Goal: Task Accomplishment & Management: Manage account settings

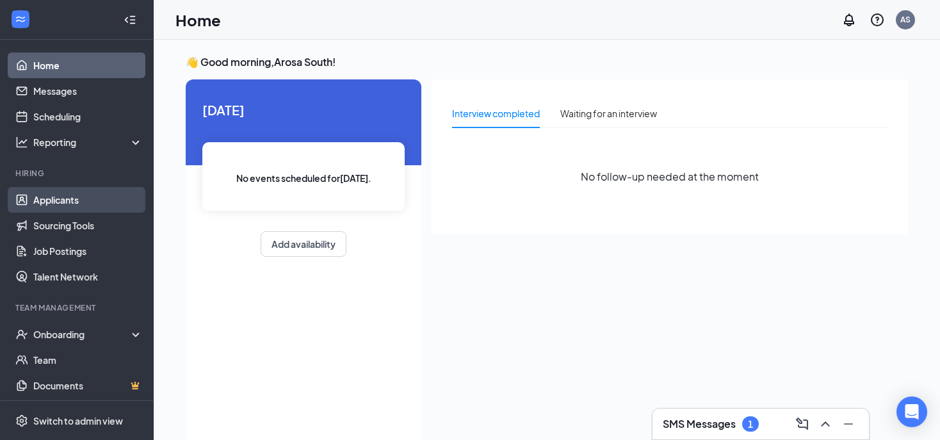
click at [75, 211] on link "Applicants" at bounding box center [88, 200] width 110 height 26
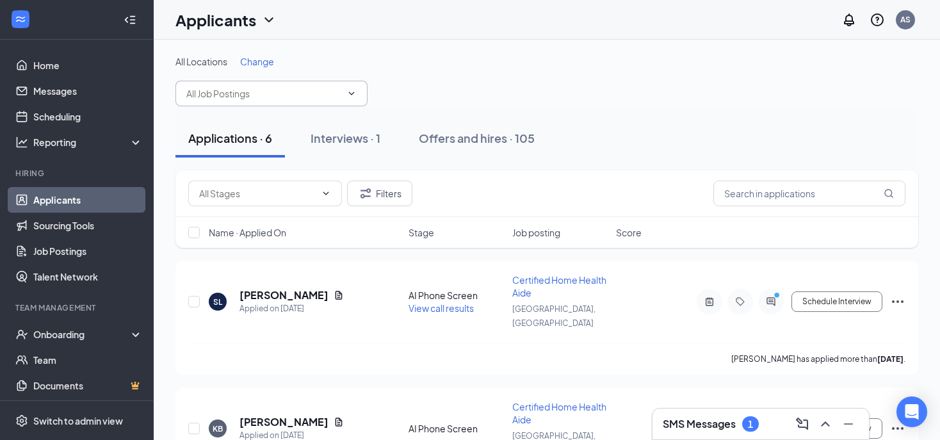
click at [312, 92] on input "text" at bounding box center [263, 93] width 155 height 14
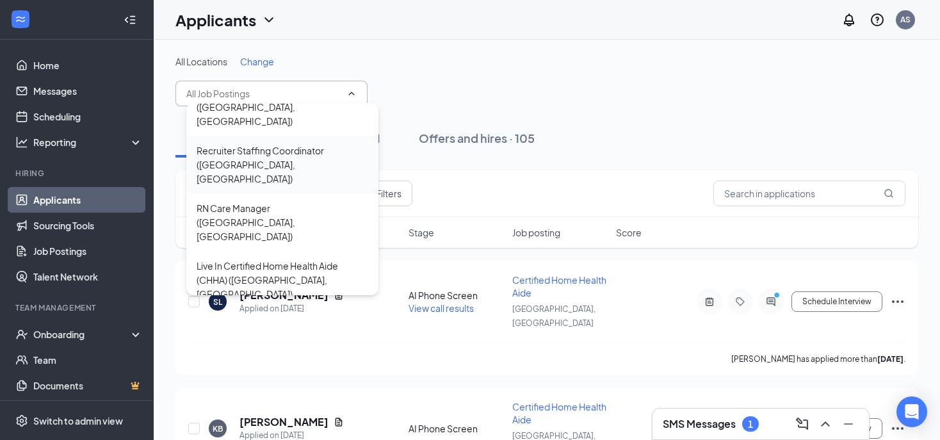
scroll to position [215, 0]
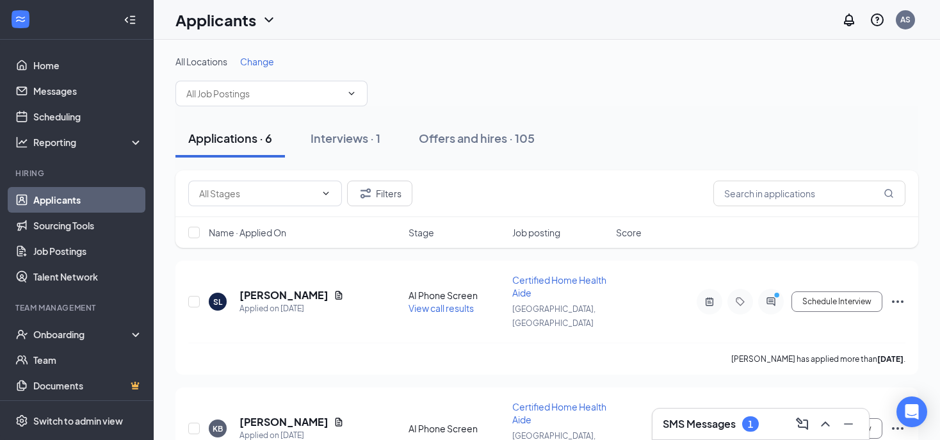
click at [573, 93] on div "All Locations Change Regional RN Clinical Manager ([GEOGRAPHIC_DATA]) Caregiver…" at bounding box center [546, 80] width 743 height 51
click at [817, 206] on div "Filters" at bounding box center [546, 193] width 743 height 47
click at [814, 203] on input "text" at bounding box center [809, 194] width 192 height 26
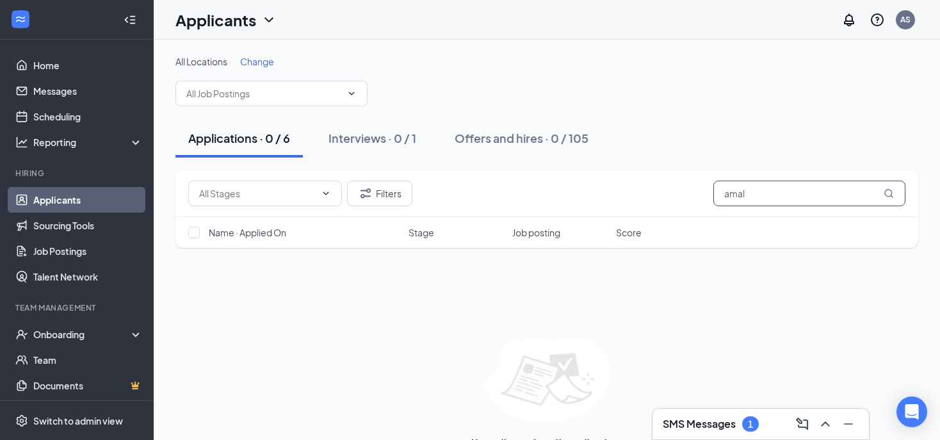
type input "amal"
click at [382, 147] on button "Interviews · 0 / 1" at bounding box center [372, 138] width 113 height 38
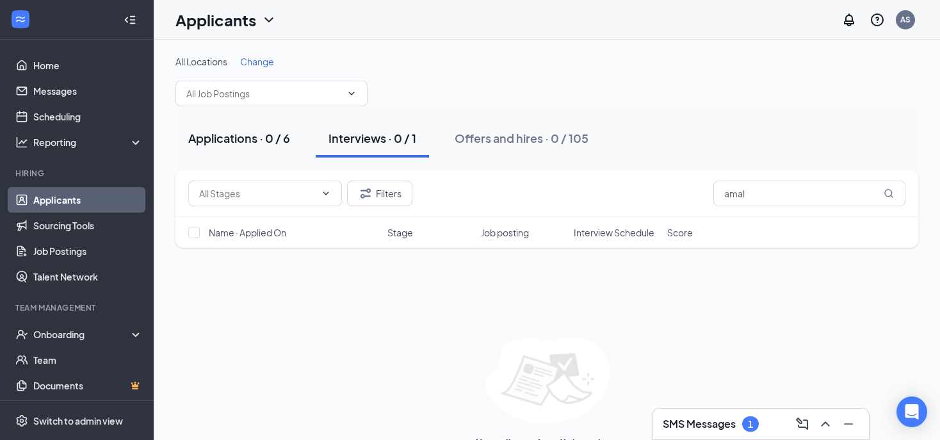
click at [270, 144] on div "Applications · 0 / 6" at bounding box center [239, 138] width 102 height 16
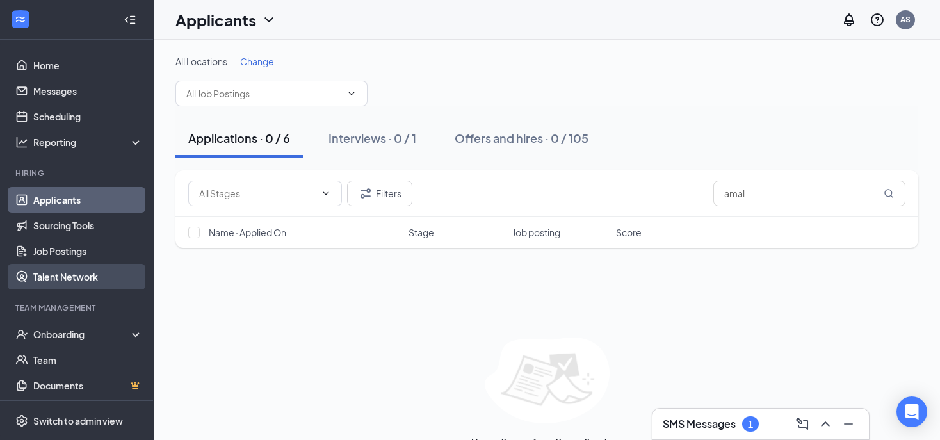
click at [68, 264] on link "Talent Network" at bounding box center [88, 277] width 110 height 26
